Goal: Find specific page/section: Find specific page/section

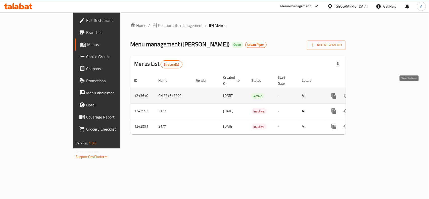
click at [376, 90] on link "enhanced table" at bounding box center [370, 96] width 12 height 12
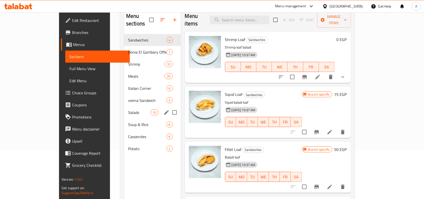
scroll to position [71, 0]
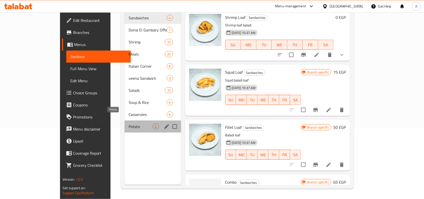
click at [129, 123] on span "Potato" at bounding box center [141, 126] width 24 height 6
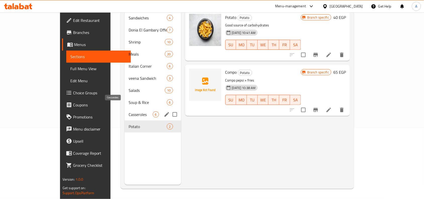
click at [129, 111] on span "Casseroles" at bounding box center [141, 114] width 24 height 6
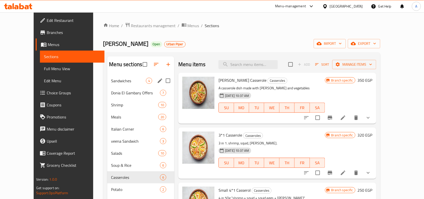
click at [117, 79] on span "Sandwiches" at bounding box center [128, 81] width 35 height 6
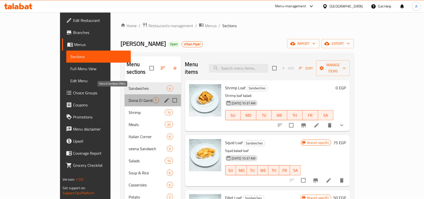
click at [129, 97] on span "Donia El Gambary Offers" at bounding box center [141, 100] width 24 height 6
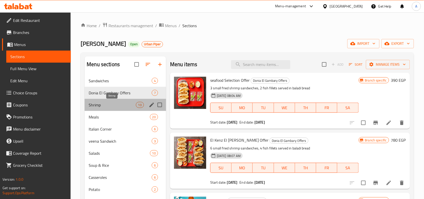
click at [116, 103] on span "Shrimp" at bounding box center [112, 105] width 47 height 6
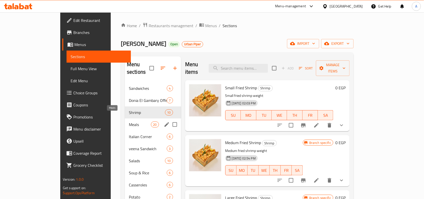
click at [129, 121] on span "Meals" at bounding box center [140, 124] width 22 height 6
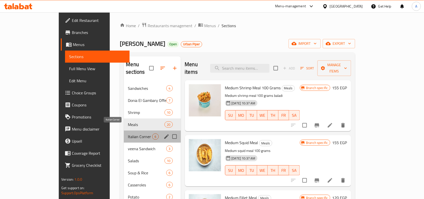
click at [128, 134] on span "Italian Corner" at bounding box center [140, 137] width 24 height 6
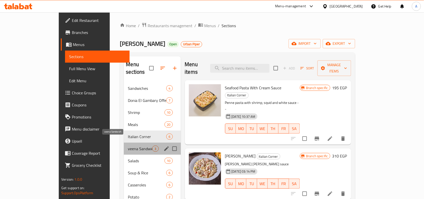
click at [128, 146] on span "veena Sandwich" at bounding box center [140, 149] width 24 height 6
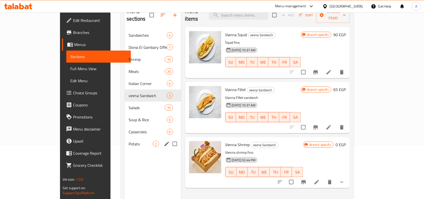
scroll to position [63, 0]
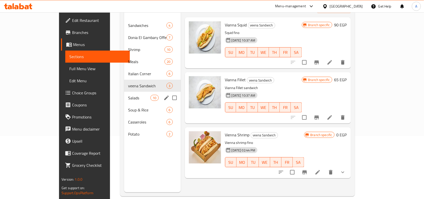
click at [124, 94] on div "Salads 10" at bounding box center [152, 98] width 57 height 12
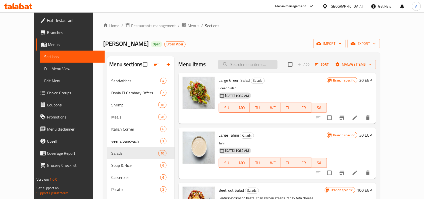
paste input "تشكيلة البحار"
click at [257, 65] on input "search" at bounding box center [248, 64] width 59 height 9
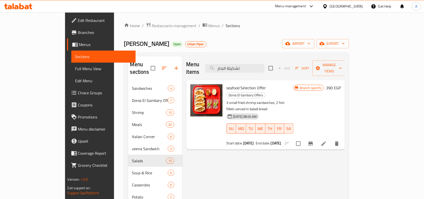
scroll to position [31, 0]
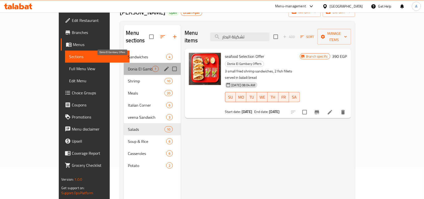
click at [128, 66] on span "Donia El Gambary Offers" at bounding box center [140, 69] width 24 height 6
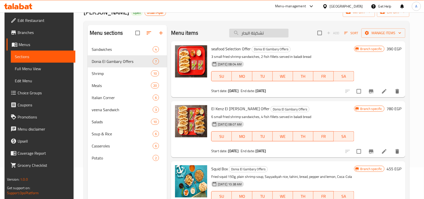
click at [272, 32] on input "تشكيلة البحار" at bounding box center [259, 33] width 59 height 9
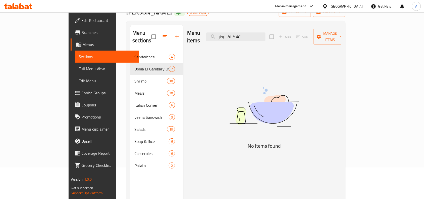
type input "تشكيلة البحار"
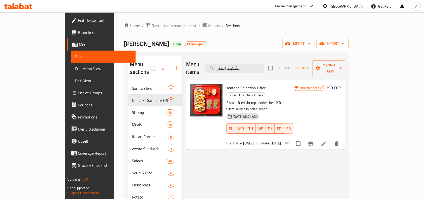
click at [78, 33] on span "Branches" at bounding box center [105, 32] width 54 height 6
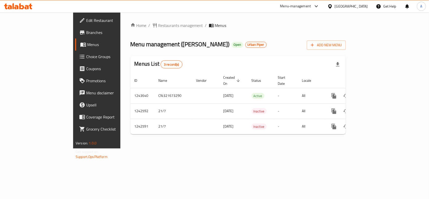
click at [86, 20] on span "Edit Restaurant" at bounding box center [113, 20] width 55 height 6
